Goal: Transaction & Acquisition: Obtain resource

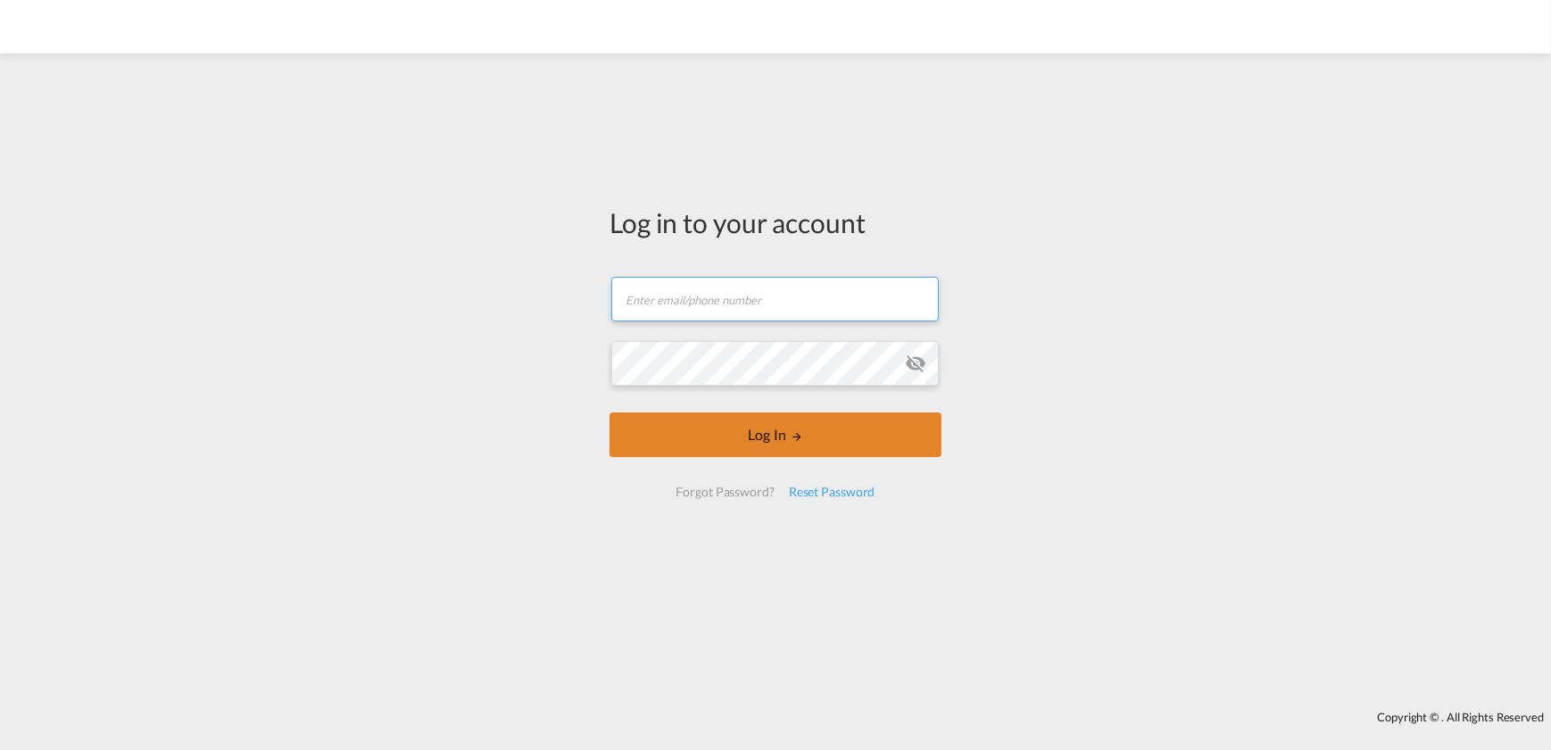
type input "[PERSON_NAME][EMAIL_ADDRESS][PERSON_NAME][DOMAIN_NAME]"
click at [763, 426] on button "Log In" at bounding box center [775, 434] width 332 height 45
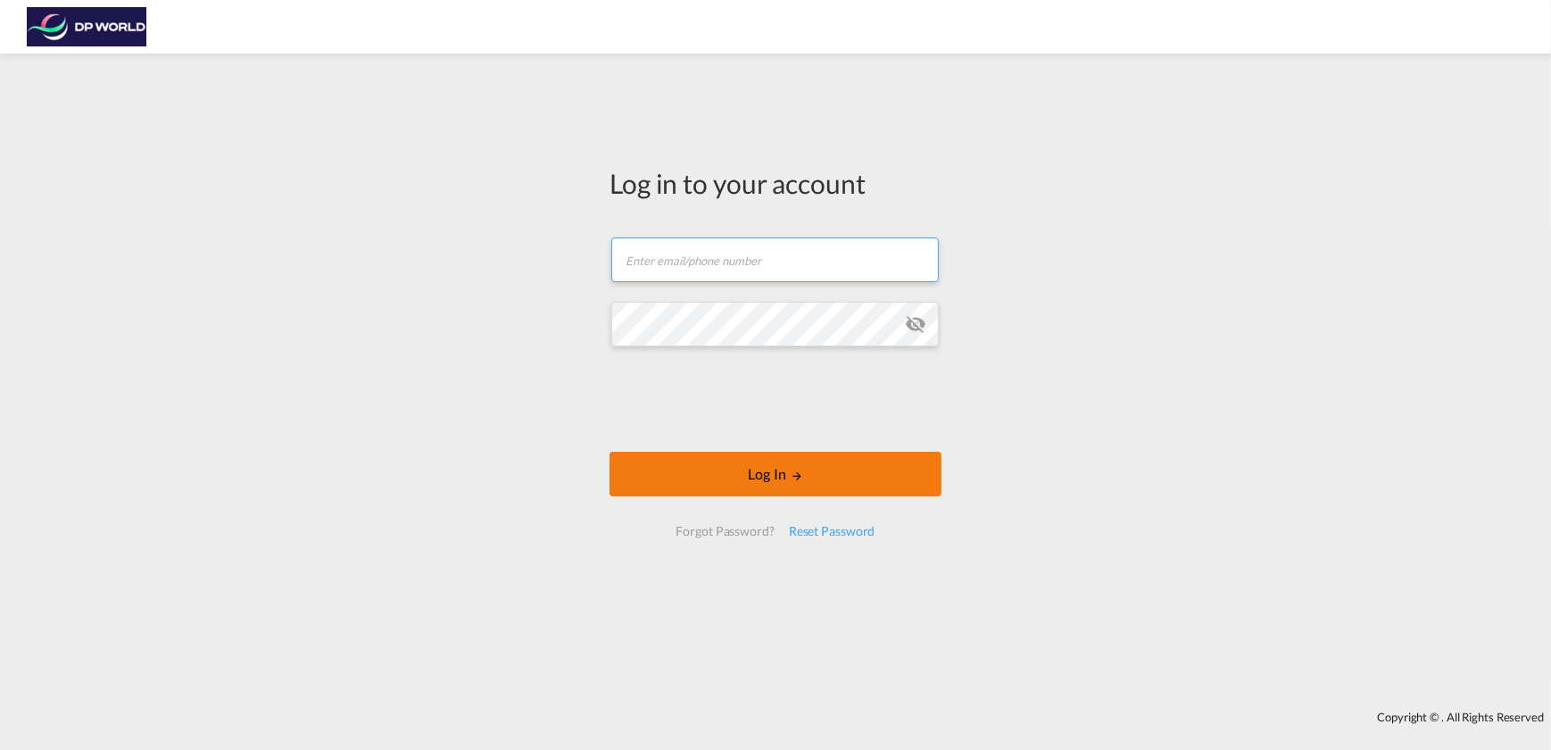
type input "[PERSON_NAME][EMAIL_ADDRESS][PERSON_NAME][DOMAIN_NAME]"
click at [801, 469] on md-icon "LOGIN" at bounding box center [797, 475] width 12 height 12
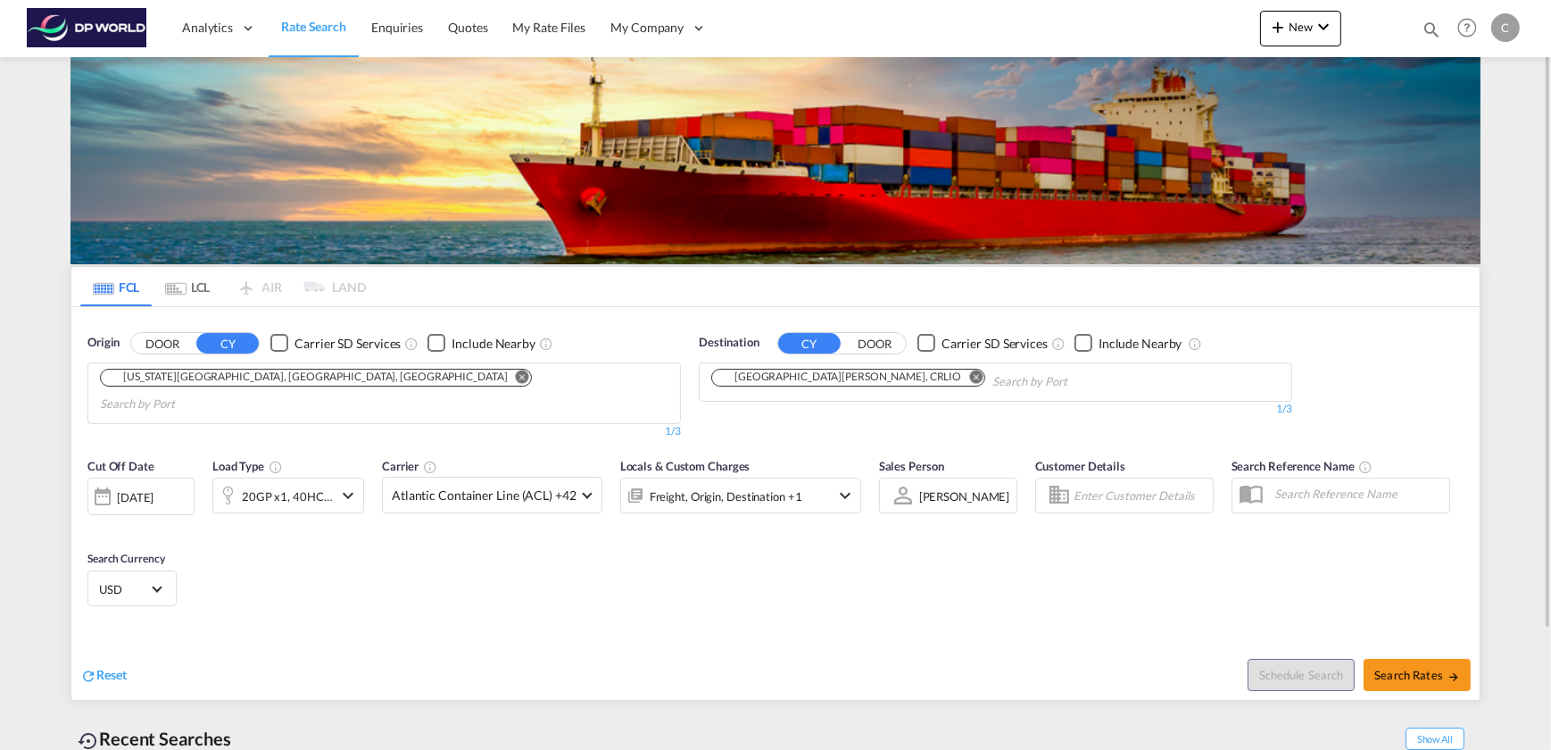
click at [138, 383] on div "[US_STATE][GEOGRAPHIC_DATA], [GEOGRAPHIC_DATA], [GEOGRAPHIC_DATA]" at bounding box center [307, 376] width 402 height 15
click at [516, 378] on md-icon "Remove" at bounding box center [522, 375] width 13 height 13
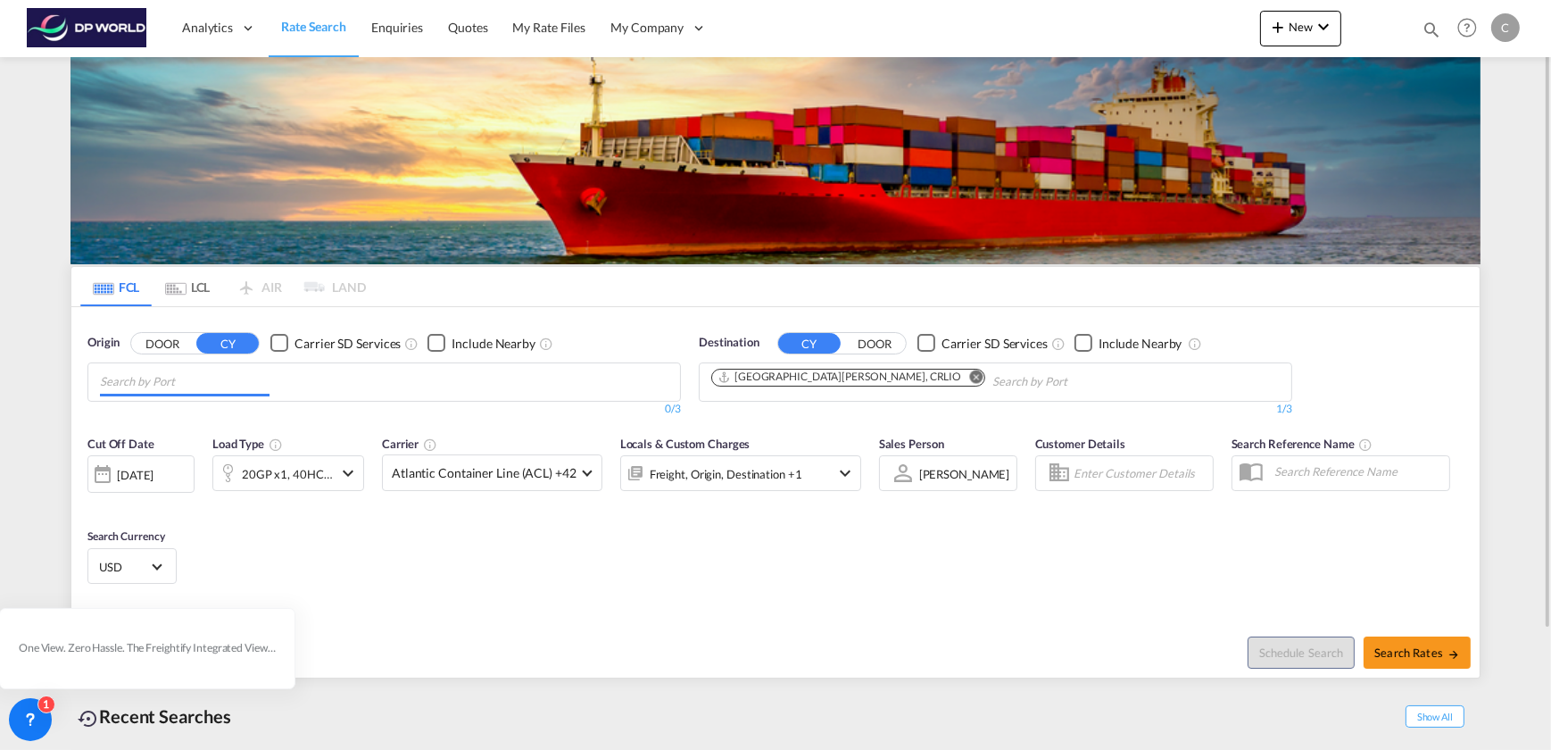
click at [206, 381] on input "Chips input." at bounding box center [185, 382] width 170 height 29
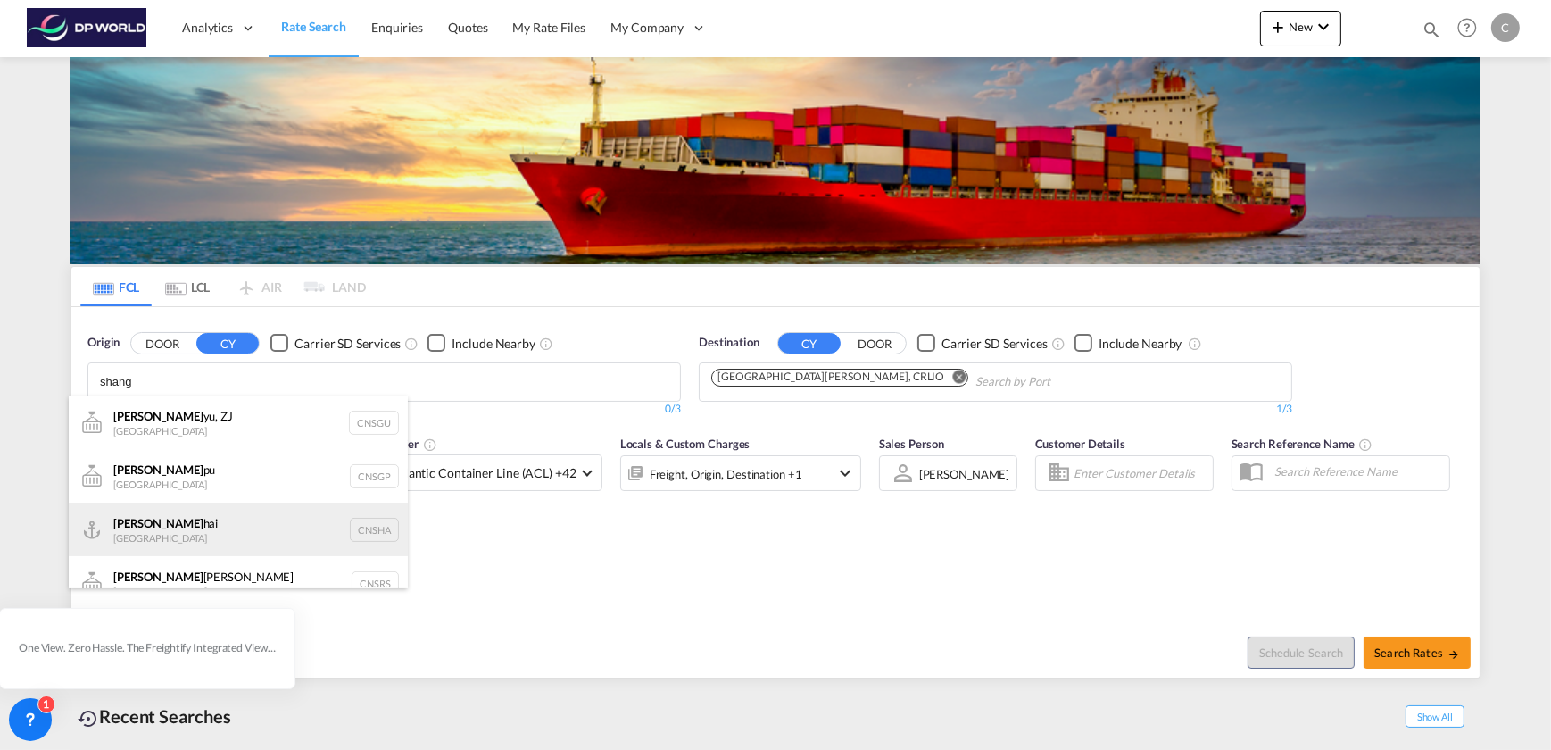
type input "shang"
click at [149, 523] on div "Shang hai China CNSHA" at bounding box center [238, 529] width 339 height 54
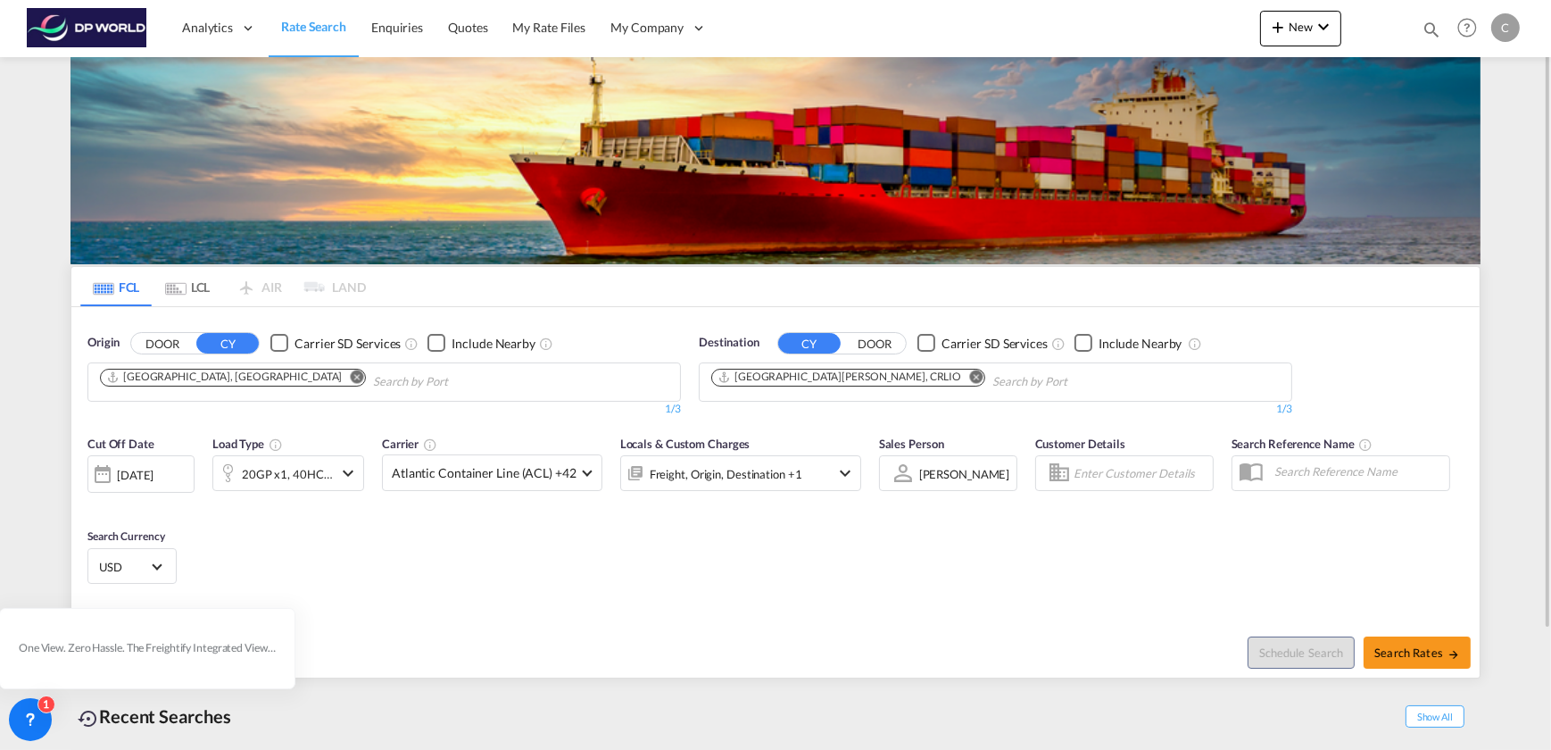
click at [969, 375] on md-icon "Remove" at bounding box center [975, 375] width 13 height 13
click at [788, 379] on input "Chips input." at bounding box center [796, 382] width 170 height 29
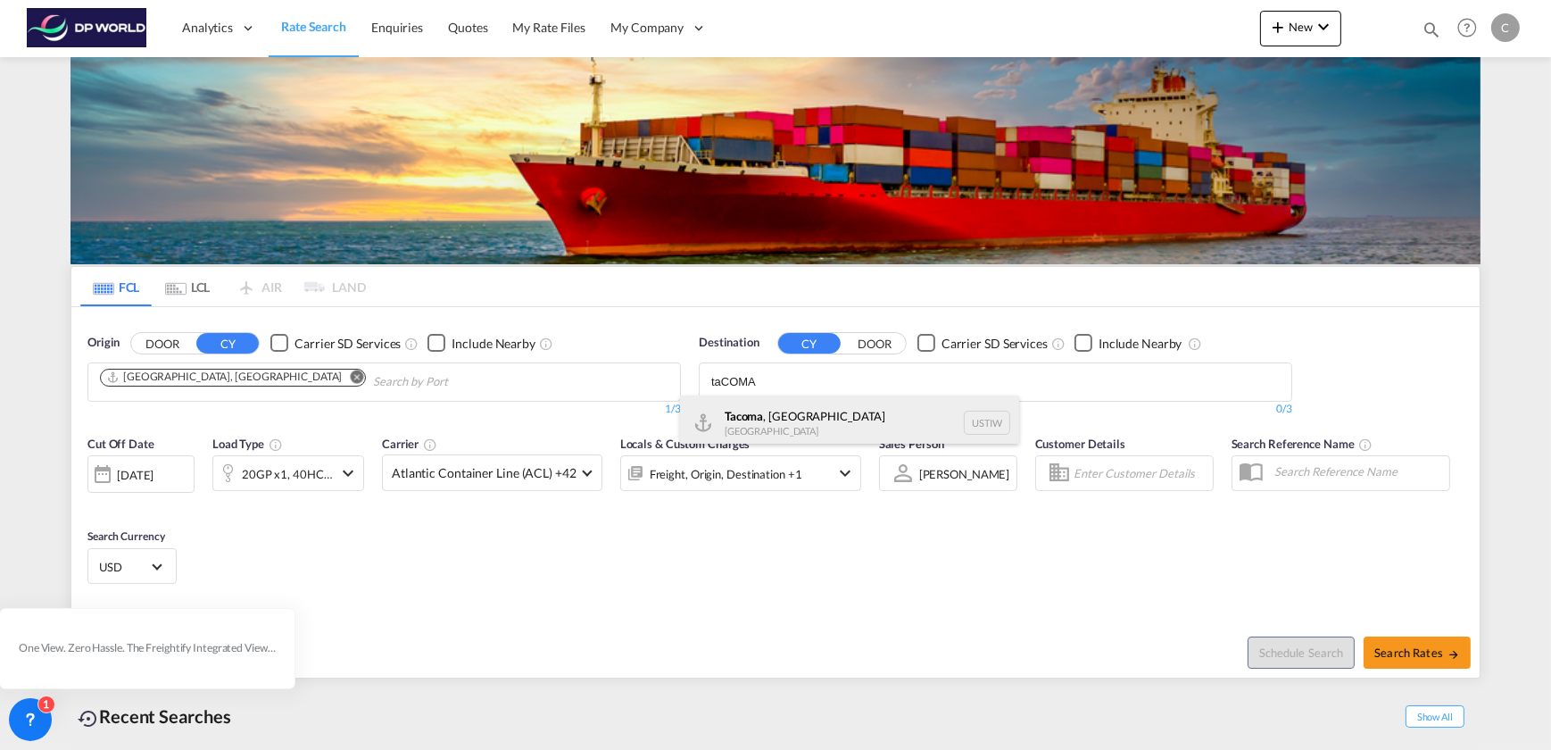
type input "taCOMA"
click at [794, 423] on div "Tacoma , [GEOGRAPHIC_DATA] [GEOGRAPHIC_DATA] [GEOGRAPHIC_DATA]" at bounding box center [849, 422] width 339 height 54
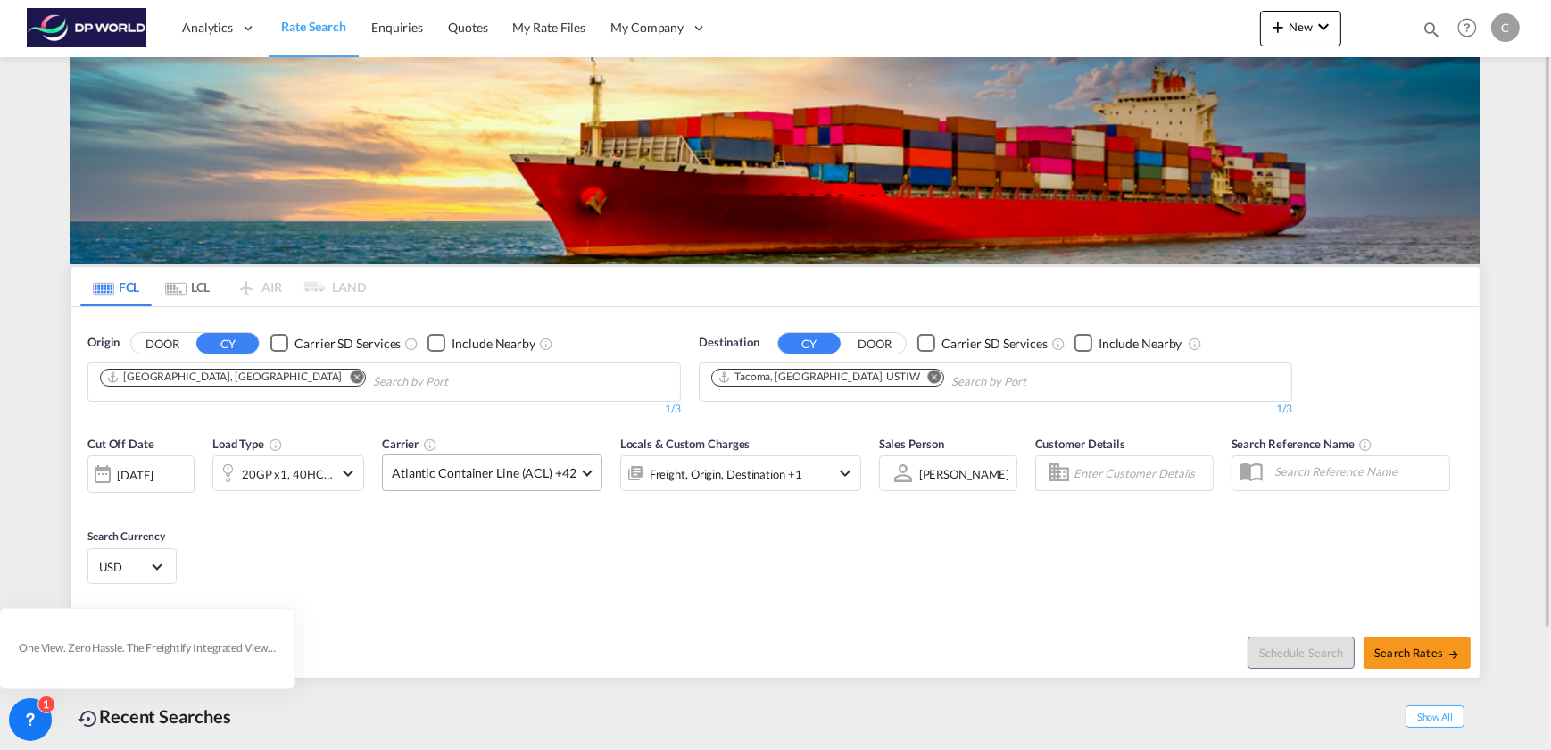
click at [589, 468] on md-select-value "Atlantic Container Line (ACL) +42" at bounding box center [492, 472] width 219 height 35
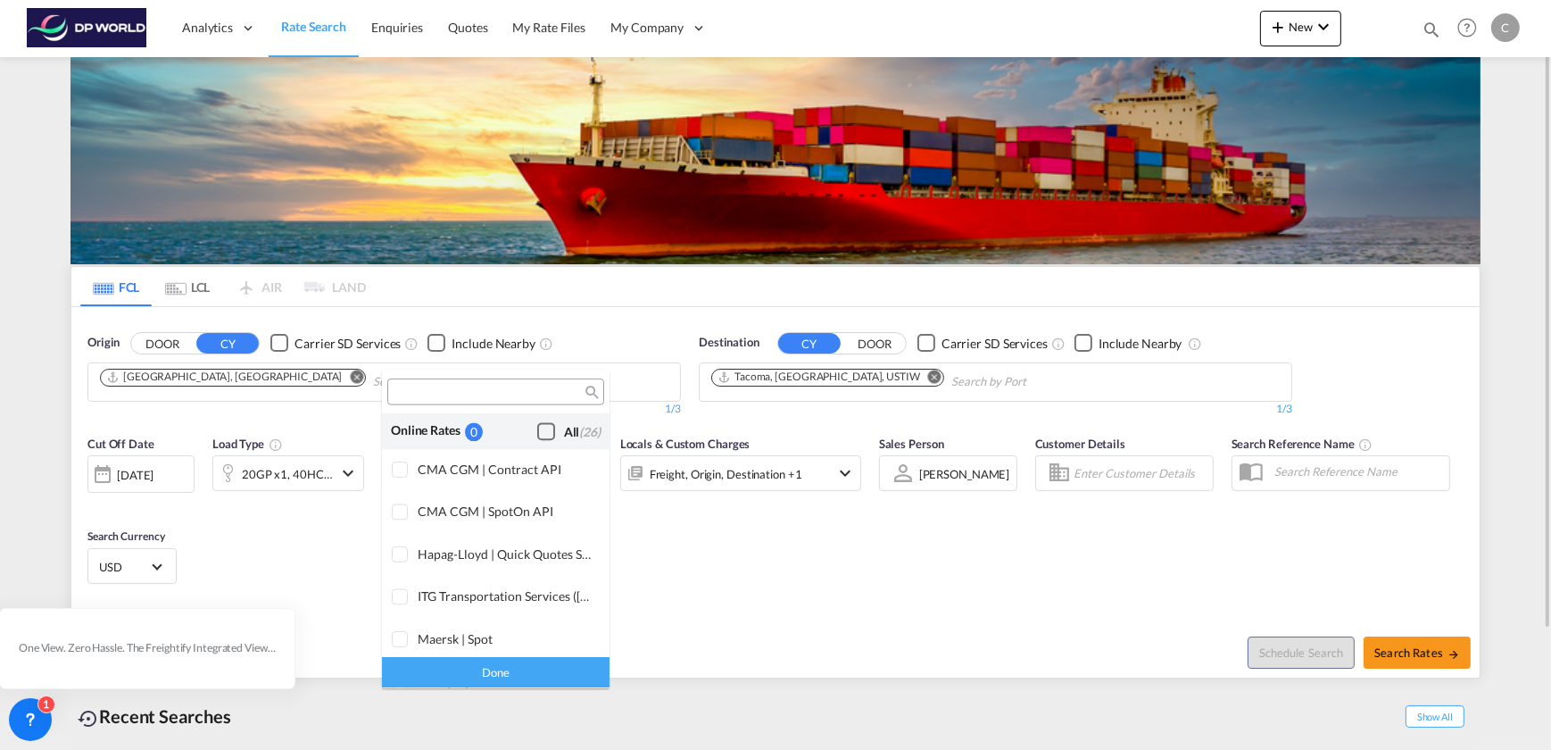
scroll to position [1089, 0]
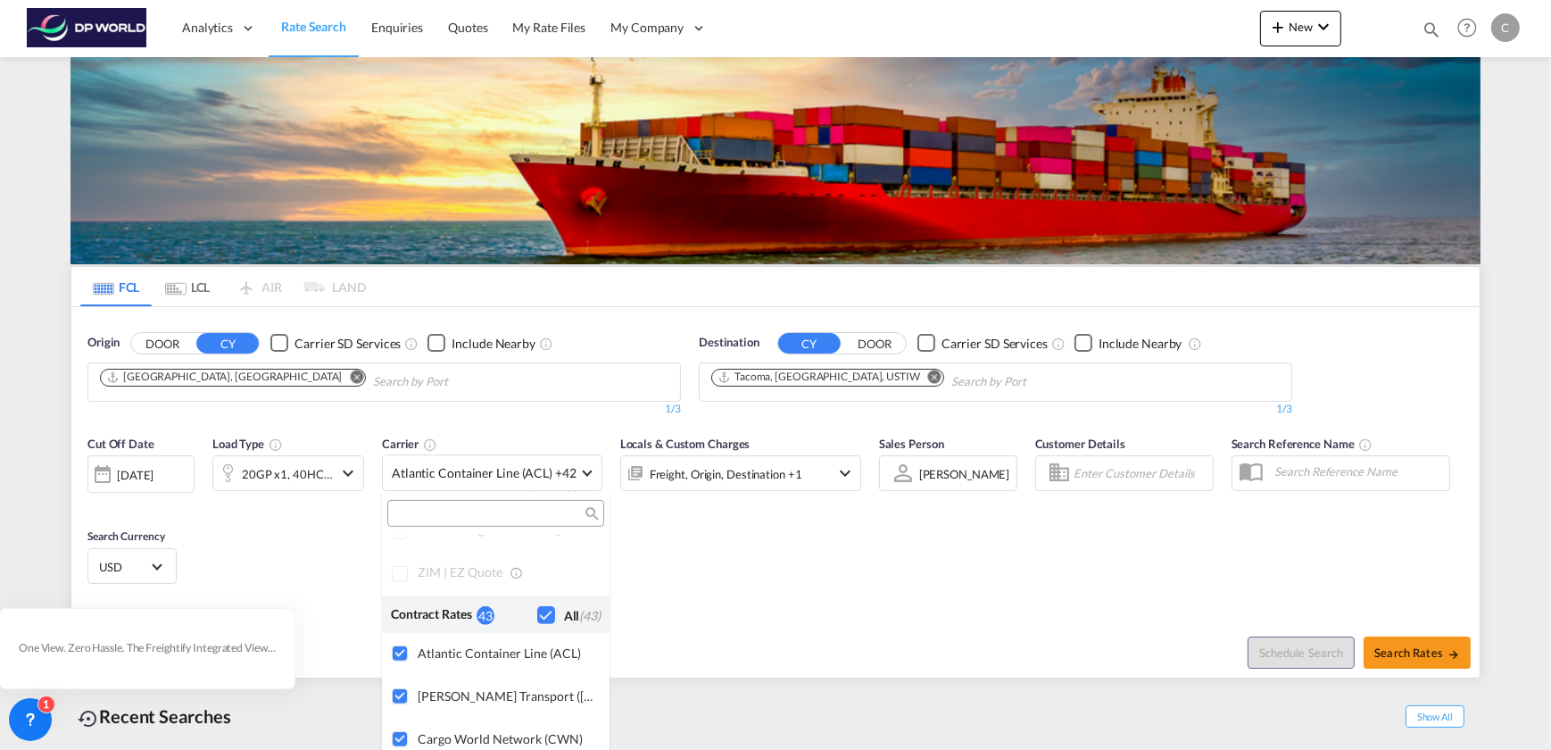
click at [579, 409] on md-backdrop at bounding box center [775, 375] width 1551 height 750
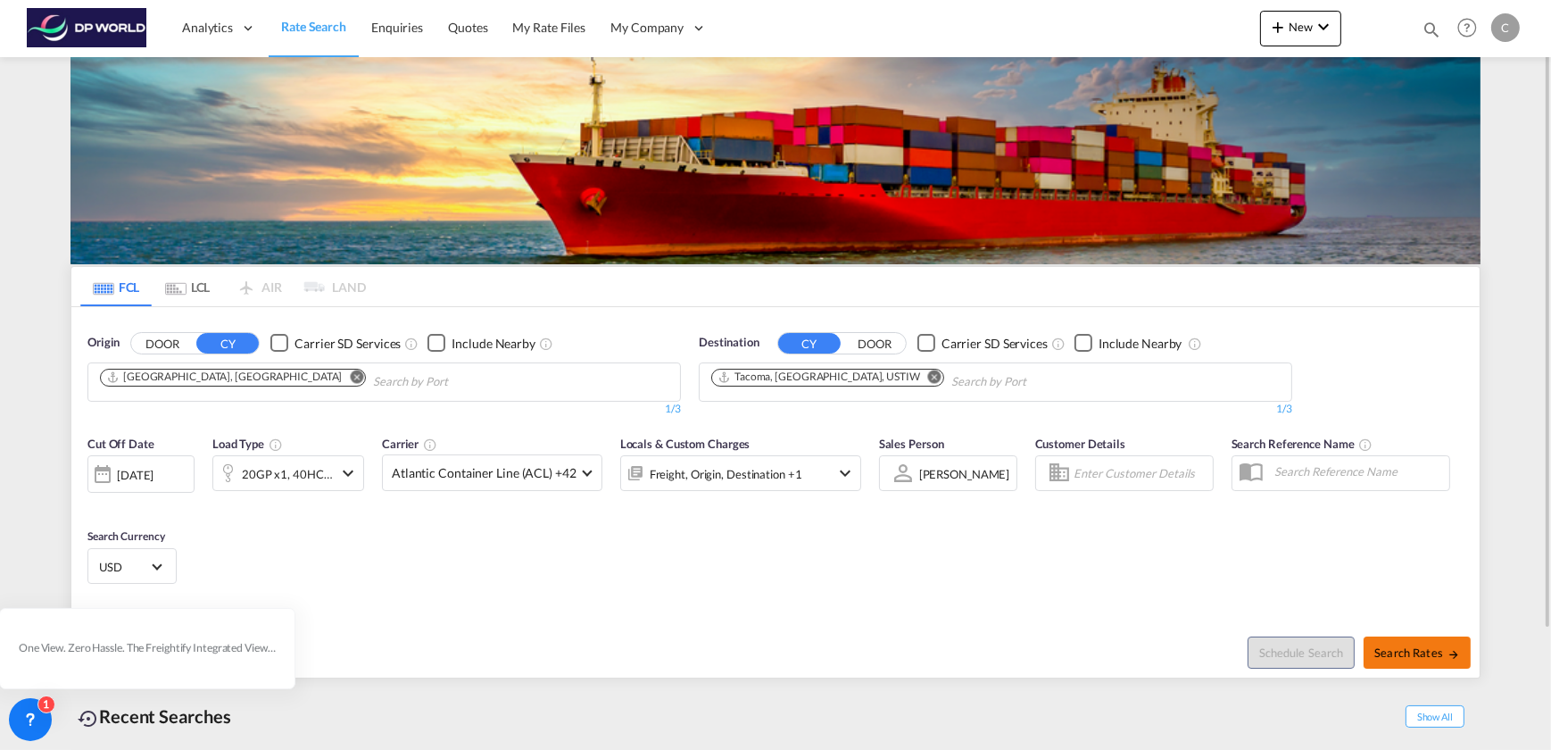
click at [1429, 645] on span "Search Rates" at bounding box center [1417, 652] width 86 height 14
type input "CNSHA to [GEOGRAPHIC_DATA] / [DATE]"
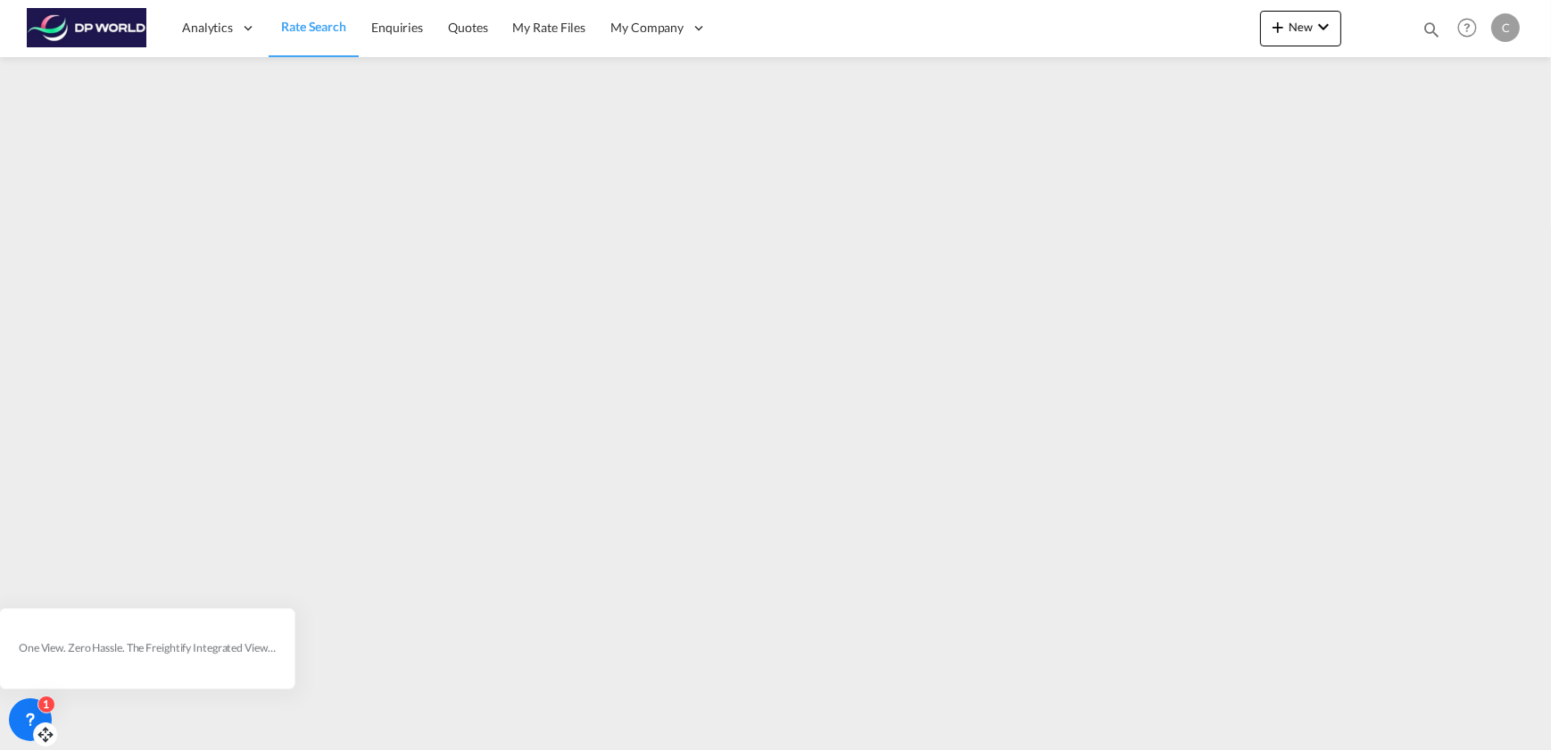
click at [21, 725] on icon at bounding box center [30, 719] width 18 height 18
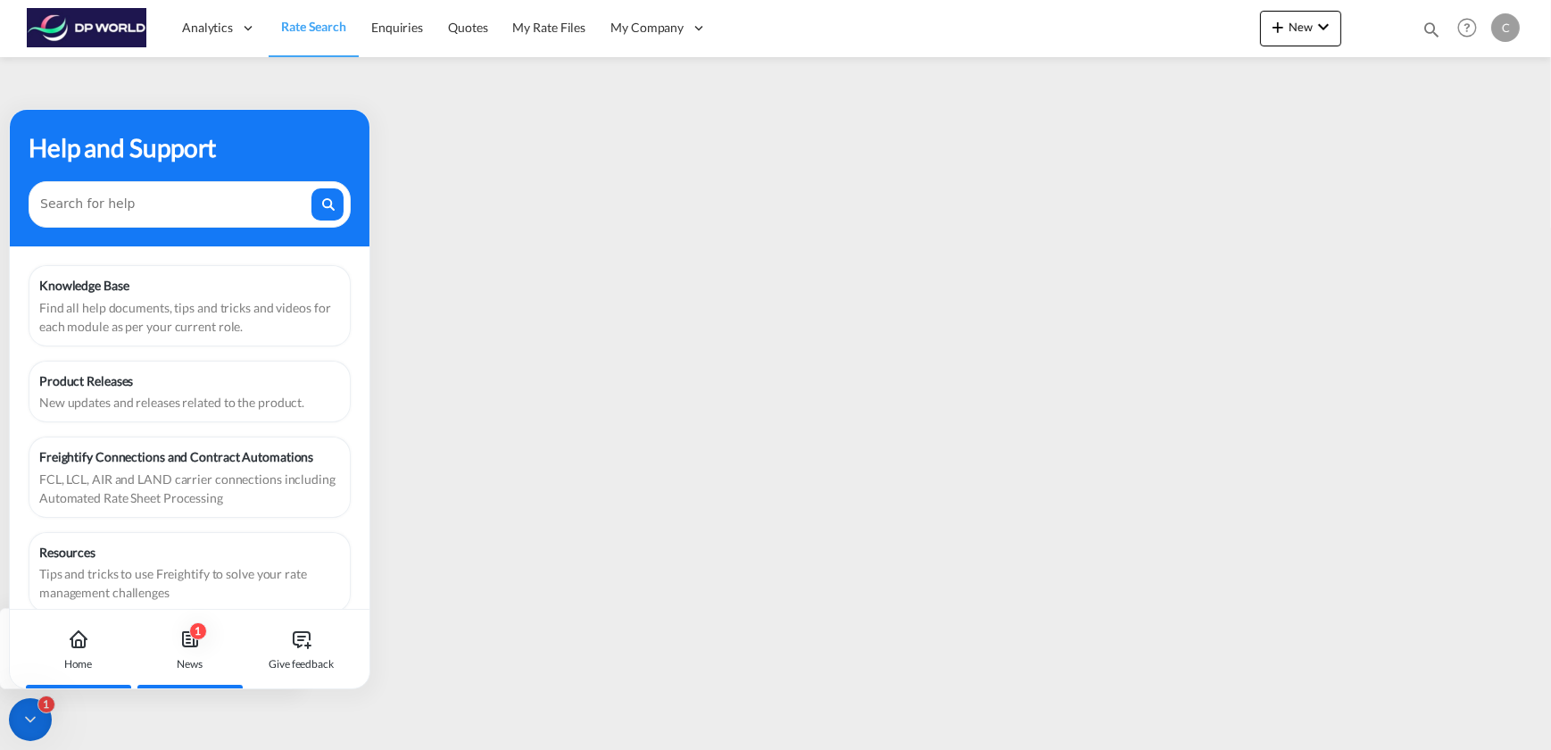
click at [202, 639] on div "1 News" at bounding box center [189, 648] width 99 height 79
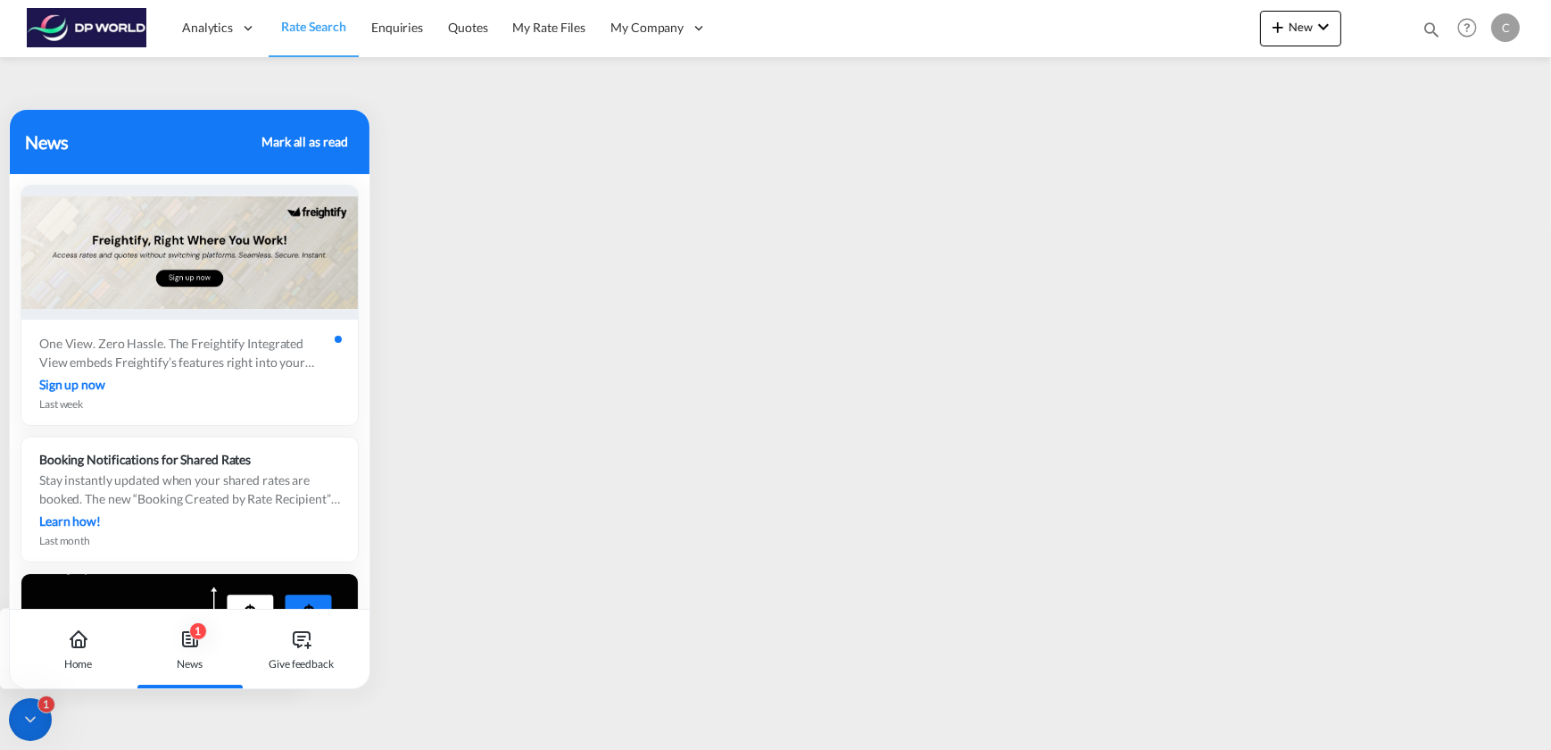
click at [323, 140] on div "Mark all as read" at bounding box center [304, 141] width 86 height 19
click at [29, 720] on icon at bounding box center [30, 719] width 18 height 18
